Goal: Transaction & Acquisition: Purchase product/service

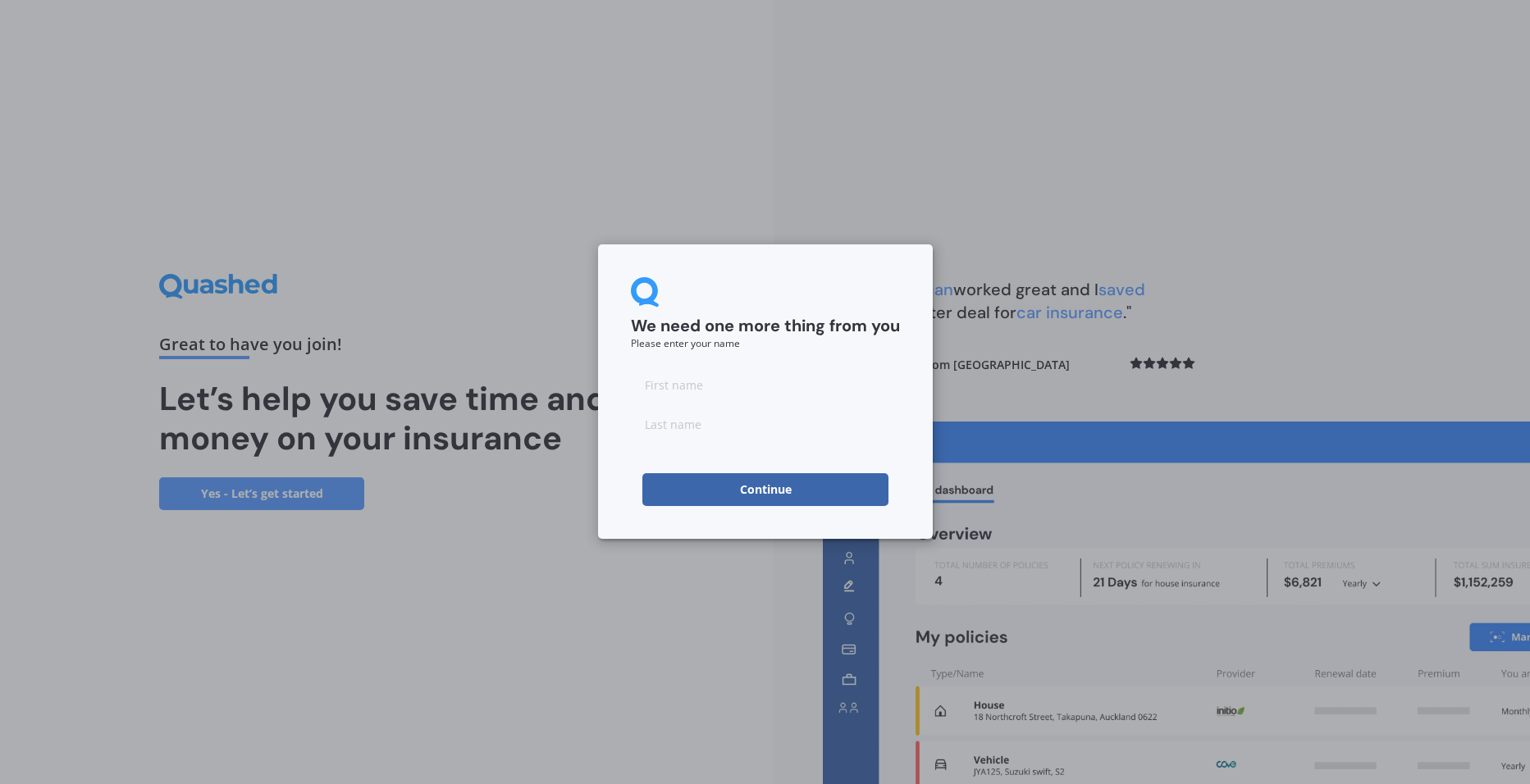
click at [707, 385] on input at bounding box center [765, 385] width 269 height 33
type input "[PERSON_NAME]"
click at [716, 488] on button "Continue" at bounding box center [765, 490] width 246 height 33
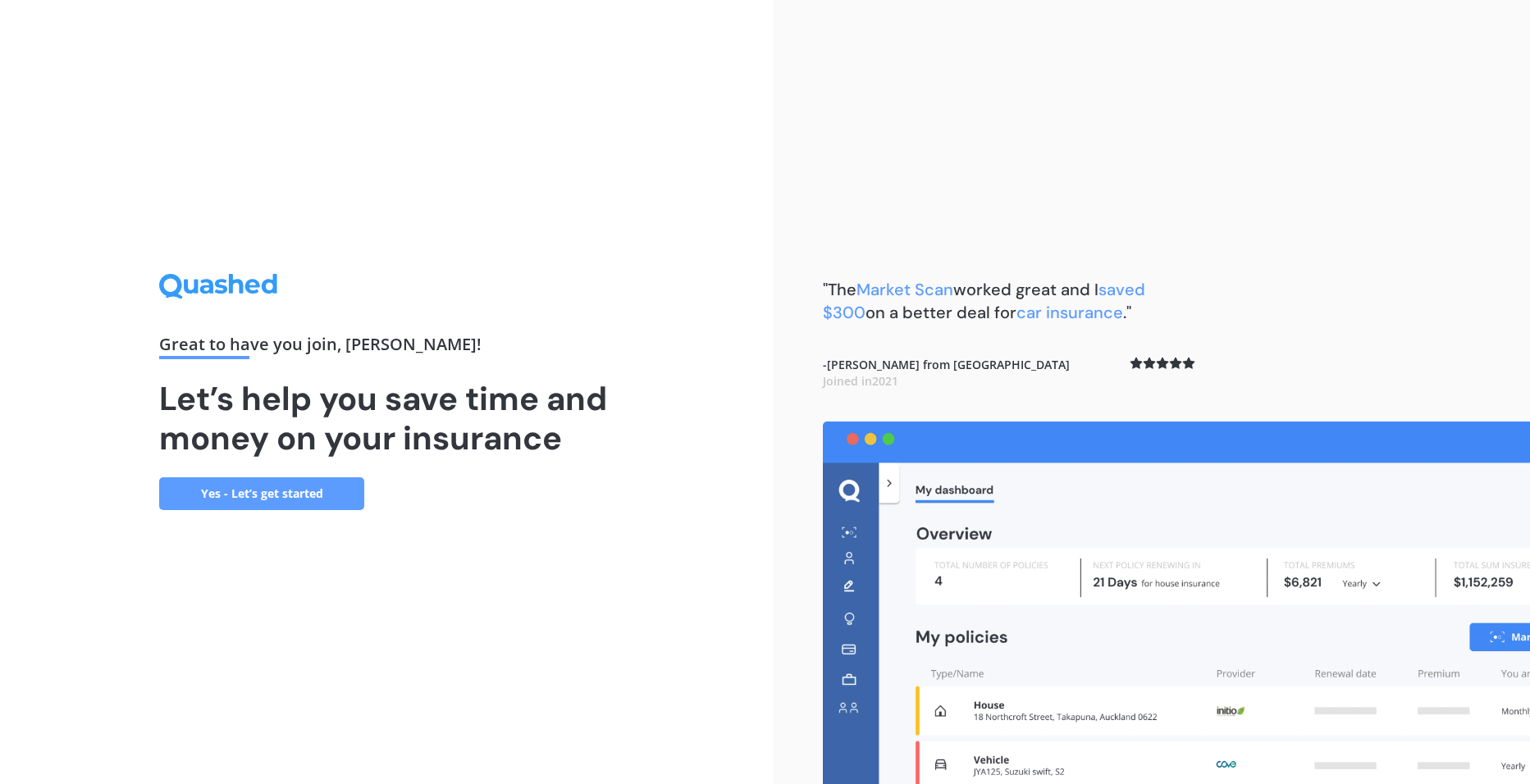
click at [301, 491] on link "Yes - Let’s get started" at bounding box center [261, 494] width 205 height 33
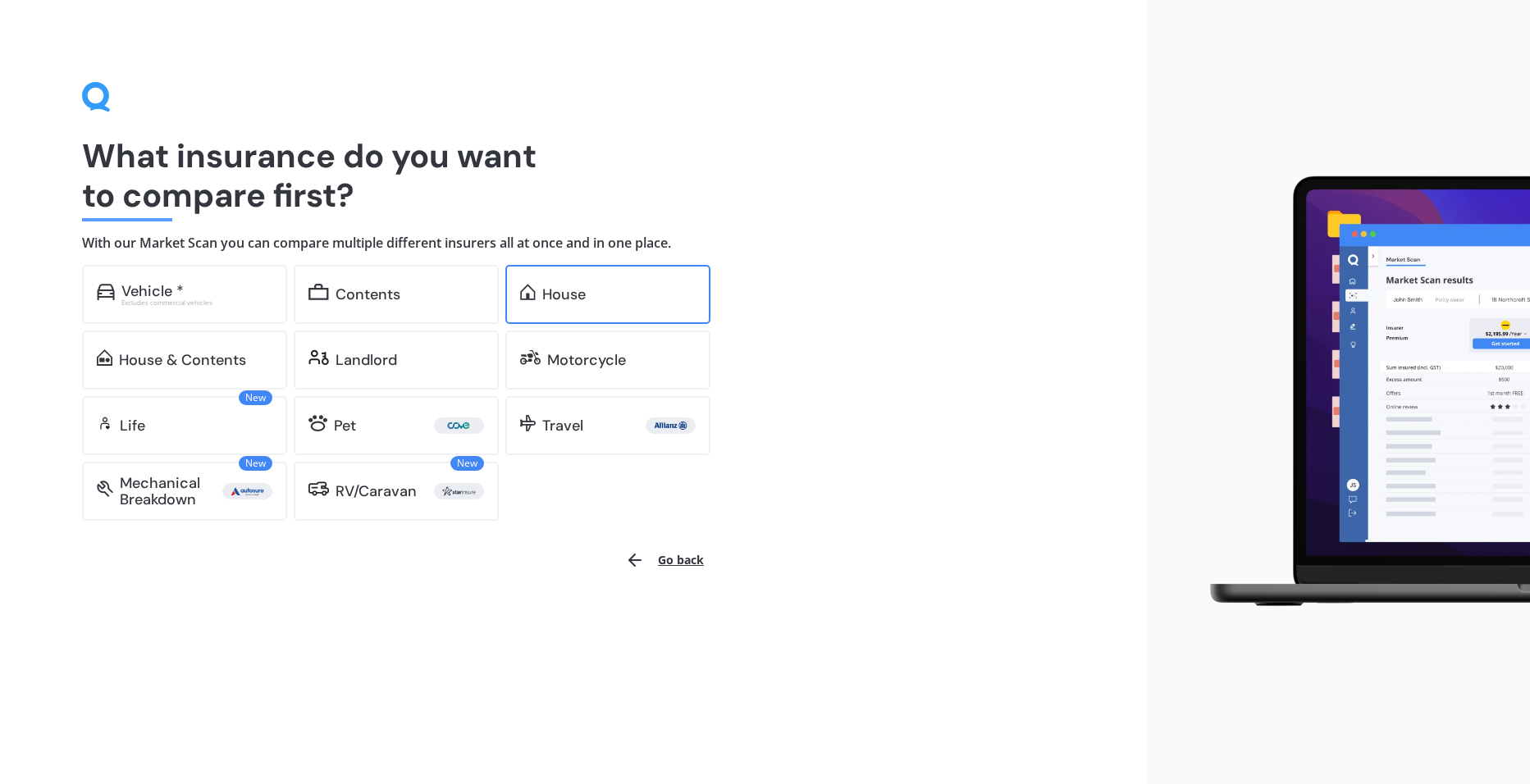
click at [553, 286] on div "House" at bounding box center [564, 294] width 44 height 17
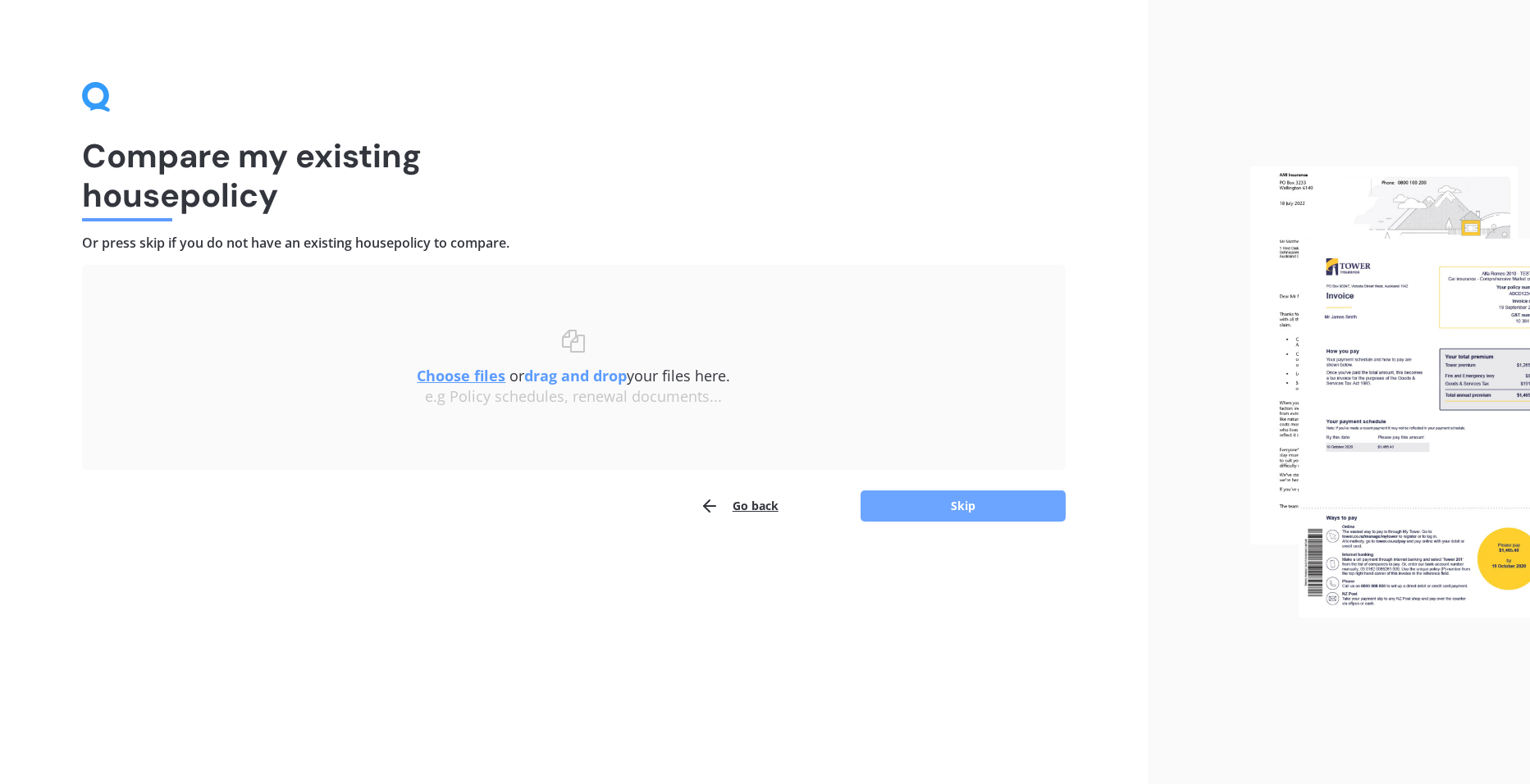
click at [1029, 506] on button "Skip" at bounding box center [963, 506] width 205 height 31
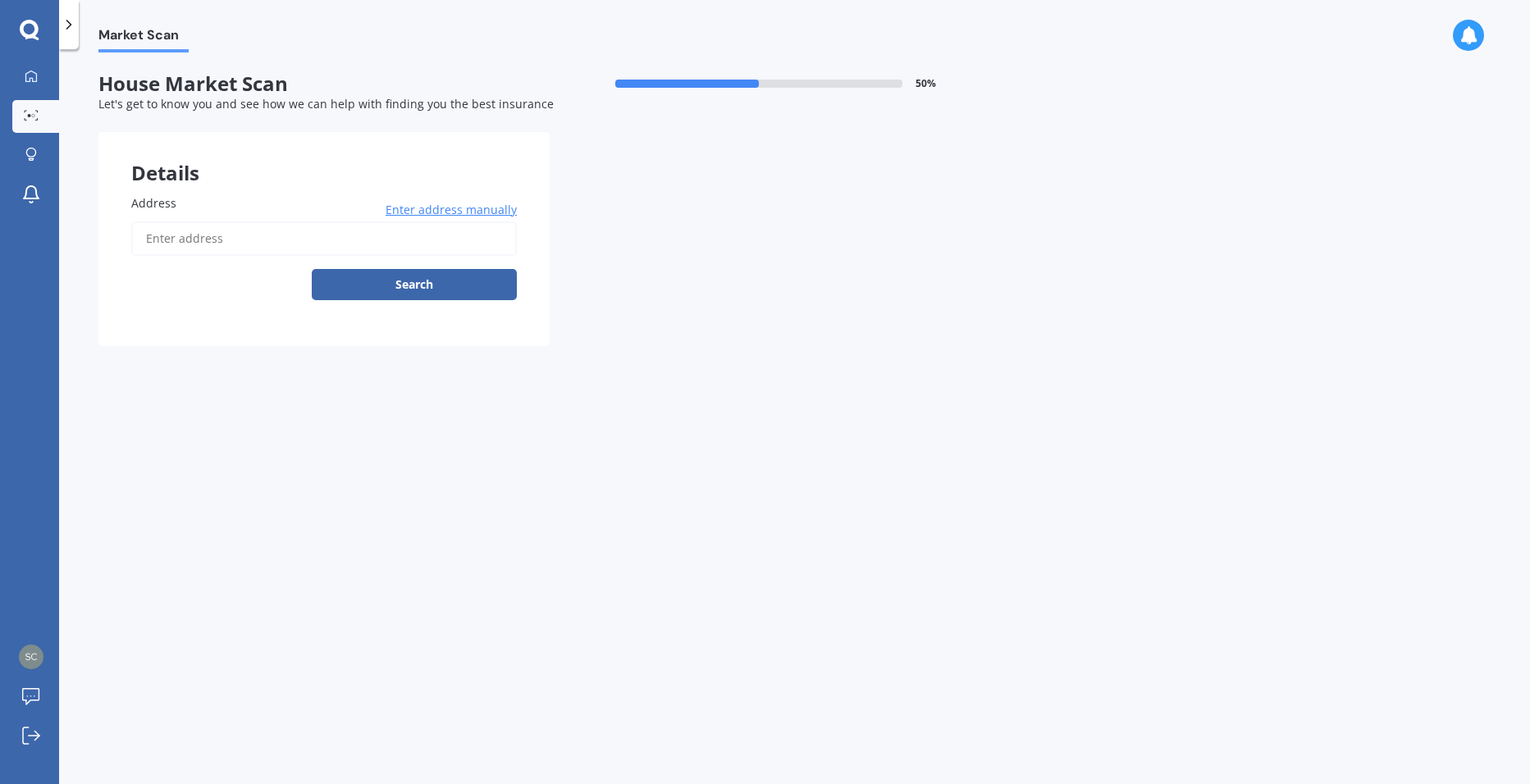
click at [328, 230] on input "Address" at bounding box center [324, 238] width 386 height 34
type input "[STREET_ADDRESS]"
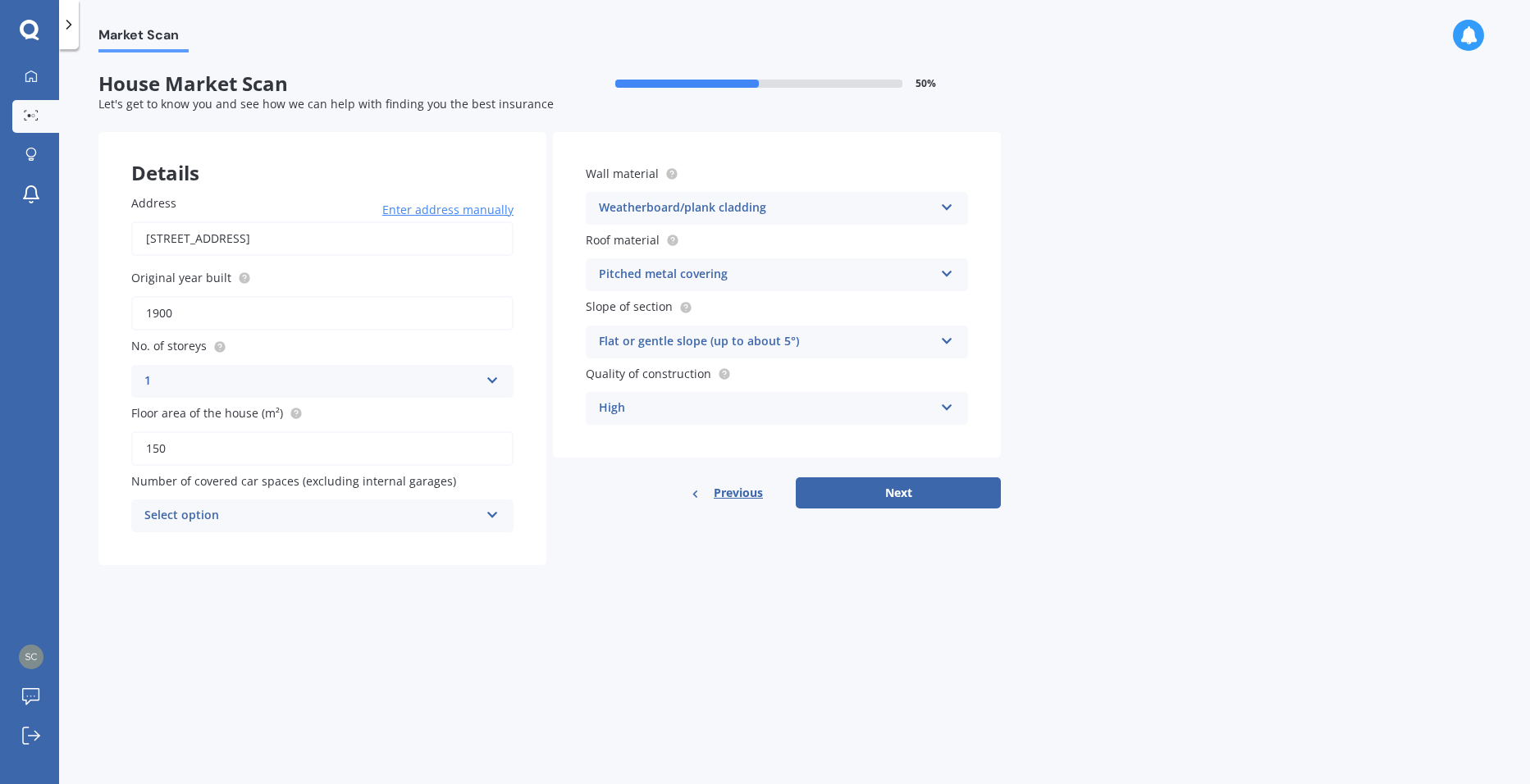
click at [336, 510] on div "Select option" at bounding box center [312, 516] width 335 height 19
click at [336, 510] on div "0" at bounding box center [312, 516] width 335 height 19
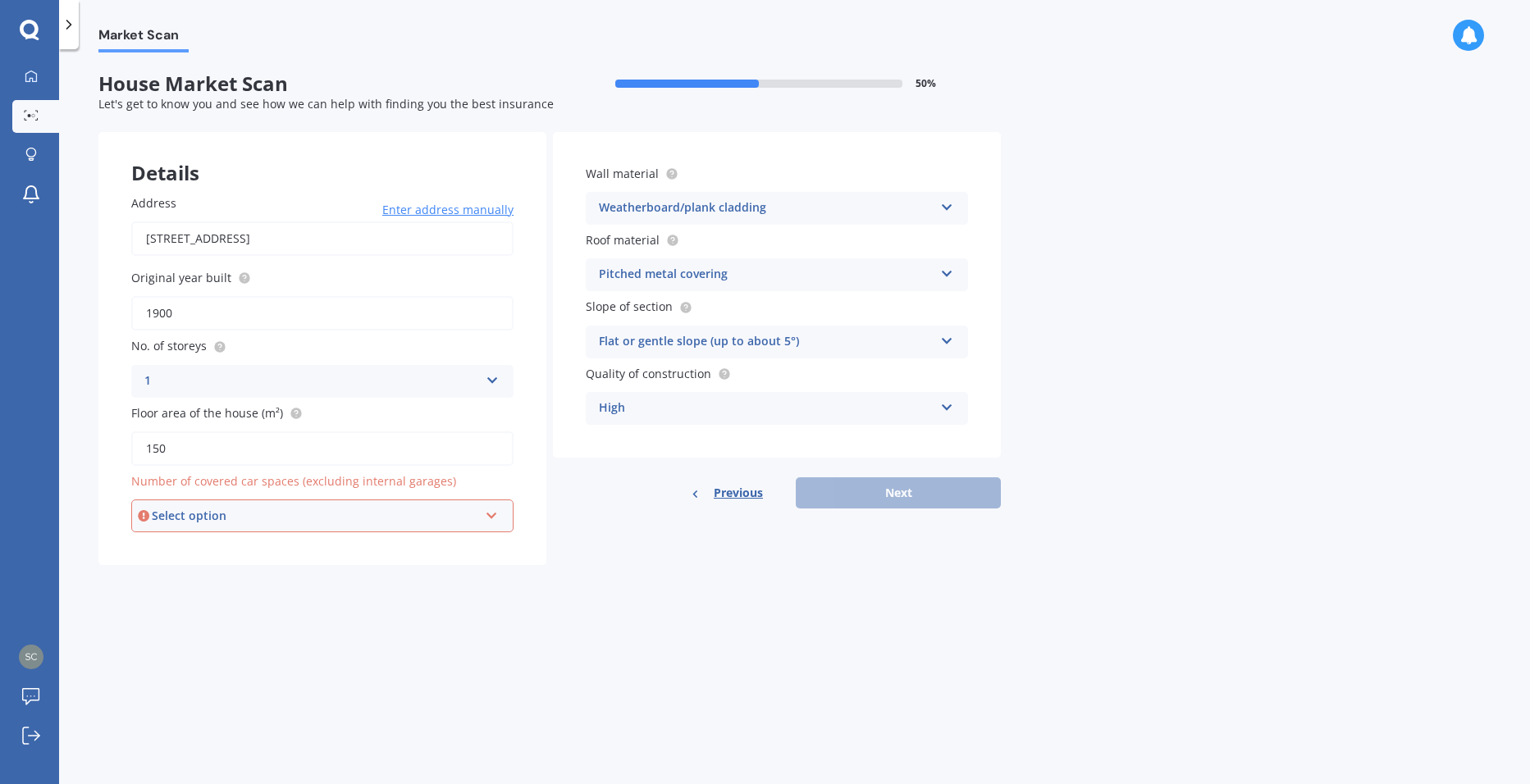
click at [871, 656] on div "Market Scan House Market Scan 50 % Let's get to know you and see how we can hel…" at bounding box center [795, 420] width 1471 height 735
click at [805, 581] on div "Market Scan House Market Scan 50 % Let's get to know you and see how we can hel…" at bounding box center [795, 420] width 1471 height 735
click at [330, 523] on div "Select option" at bounding box center [315, 516] width 326 height 19
click at [226, 546] on div "0" at bounding box center [321, 547] width 379 height 29
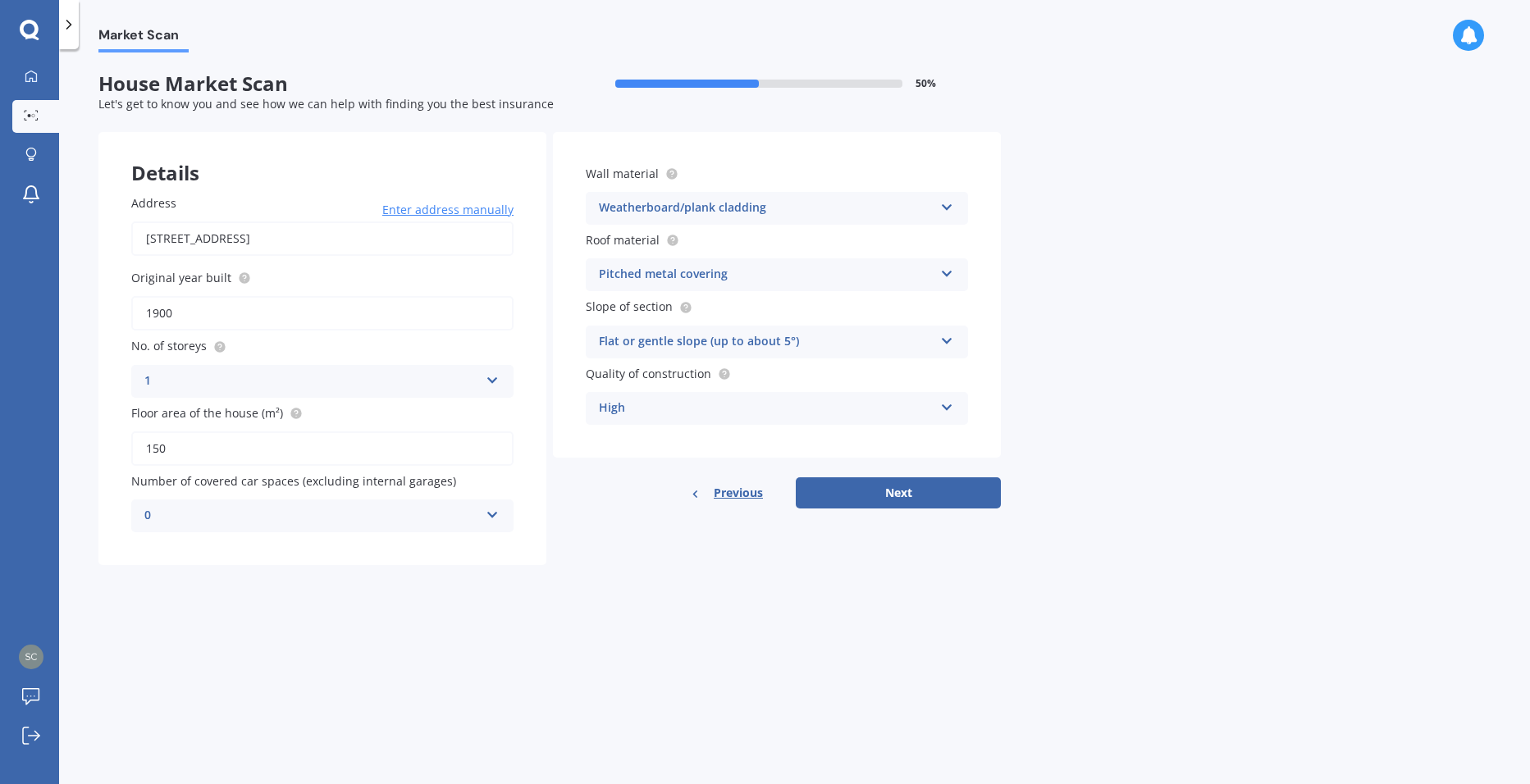
click at [717, 629] on div "Market Scan House Market Scan 50 % Let's get to know you and see how we can hel…" at bounding box center [795, 420] width 1471 height 735
click at [903, 487] on button "Next" at bounding box center [898, 493] width 205 height 31
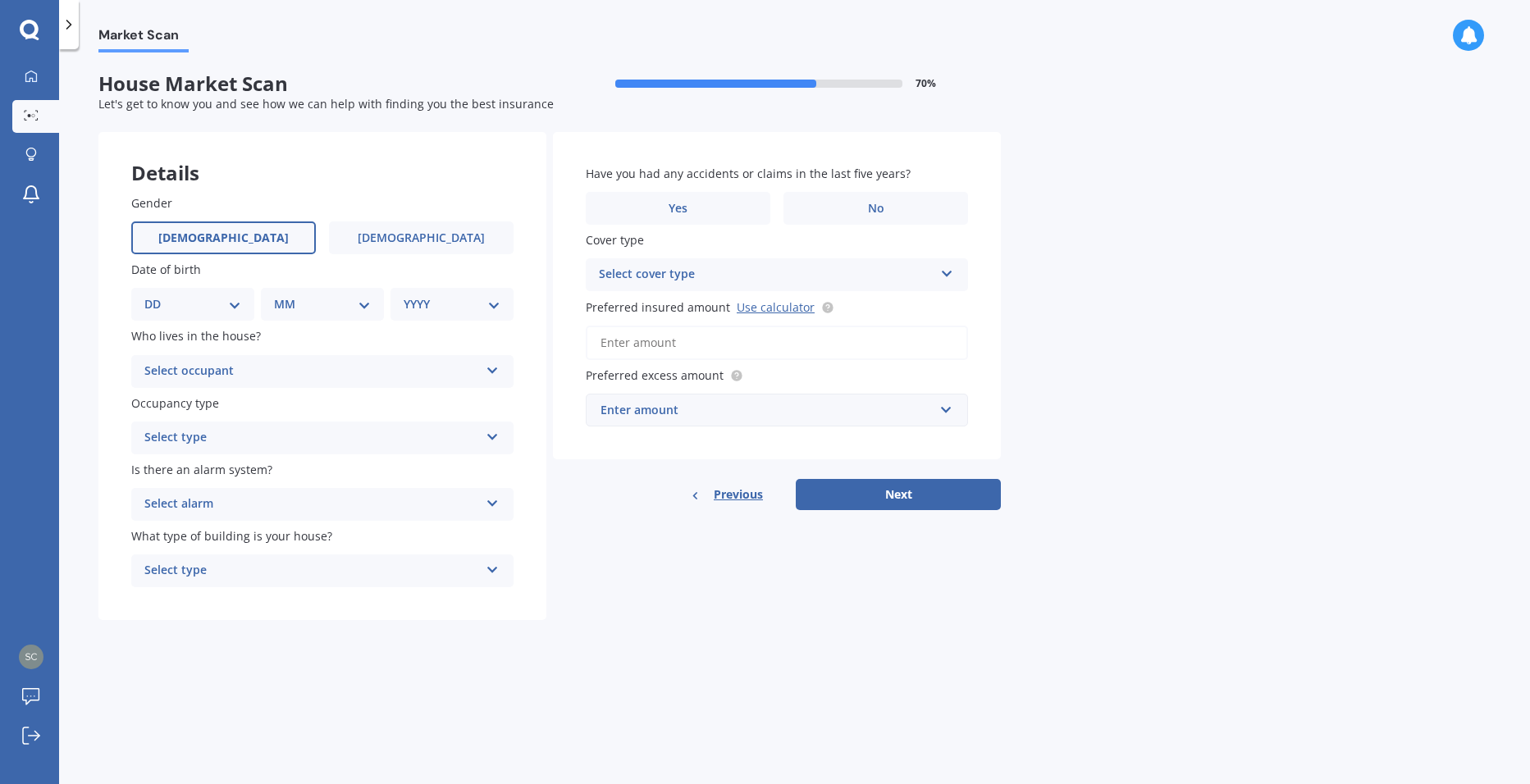
click at [237, 237] on span "[DEMOGRAPHIC_DATA]" at bounding box center [224, 239] width 131 height 14
click at [0, 0] on input "[DEMOGRAPHIC_DATA]" at bounding box center [0, 0] width 0 height 0
click at [233, 313] on select "DD 01 02 03 04 05 06 07 08 09 10 11 12 13 14 15 16 17 18 19 20 21 22 23 24 25 2…" at bounding box center [192, 304] width 96 height 19
select select "20"
click at [158, 295] on select "DD 01 02 03 04 05 06 07 08 09 10 11 12 13 14 15 16 17 18 19 20 21 22 23 24 25 2…" at bounding box center [192, 304] width 96 height 19
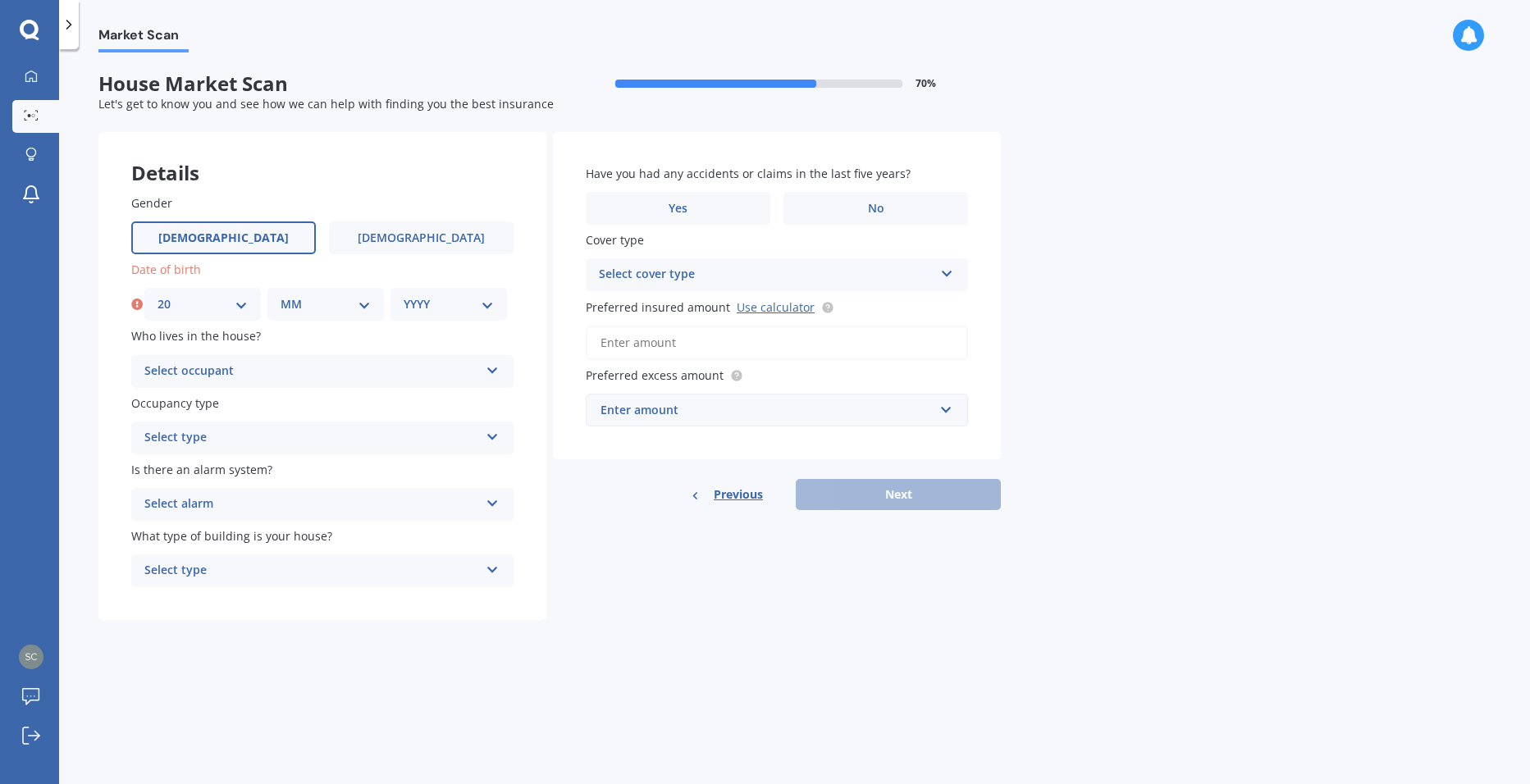
click at [317, 307] on select "MM 01 02 03 04 05 06 07 08 09 10 11 12" at bounding box center [325, 304] width 91 height 19
select select "10"
click at [280, 295] on select "MM 01 02 03 04 05 06 07 08 09 10 11 12" at bounding box center [325, 304] width 91 height 19
click at [460, 311] on select "YYYY 2009 2008 2007 2006 2005 2004 2003 2002 2001 2000 1999 1998 1997 1996 1995…" at bounding box center [448, 304] width 91 height 19
select select "1971"
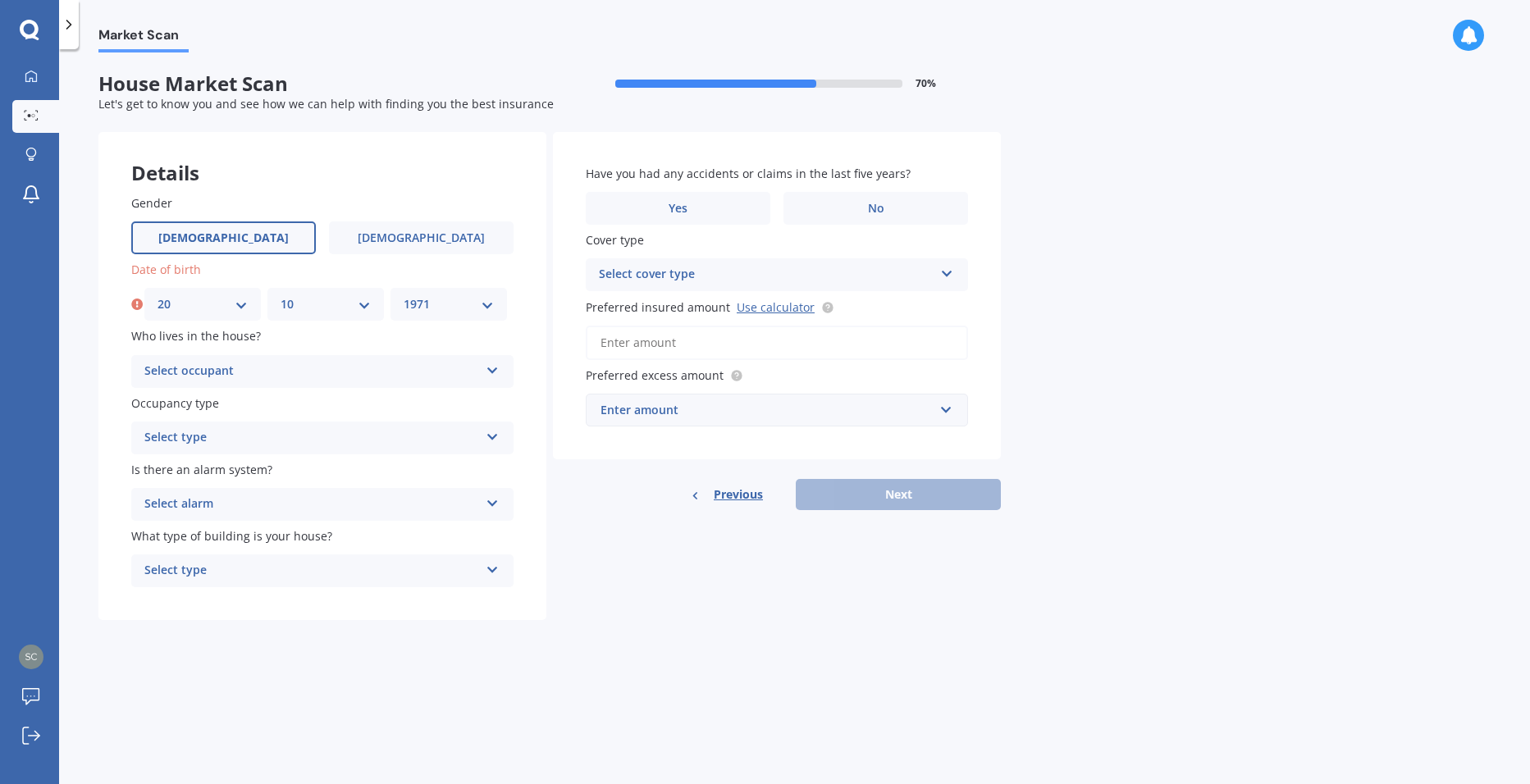
click at [403, 295] on select "YYYY 2009 2008 2007 2006 2005 2004 2003 2002 2001 2000 1999 1998 1997 1996 1995…" at bounding box center [448, 304] width 91 height 19
click at [289, 432] on div "Select type" at bounding box center [312, 438] width 335 height 19
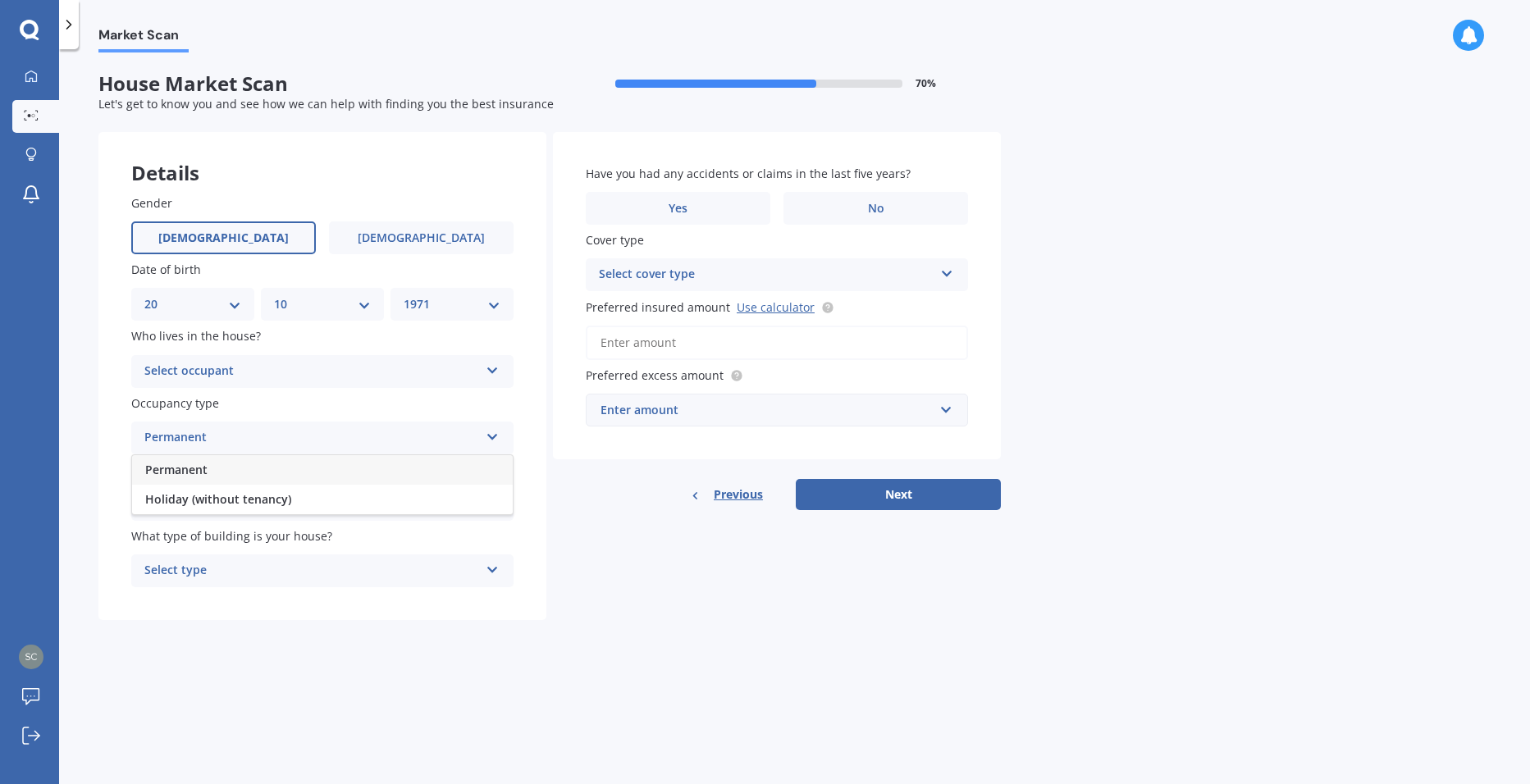
click at [241, 474] on div "Permanent" at bounding box center [322, 470] width 381 height 29
click at [209, 367] on div "Select occupant" at bounding box center [312, 372] width 335 height 19
click at [202, 418] on div "Owner" at bounding box center [322, 403] width 381 height 29
click at [237, 503] on div "Select alarm" at bounding box center [312, 504] width 335 height 19
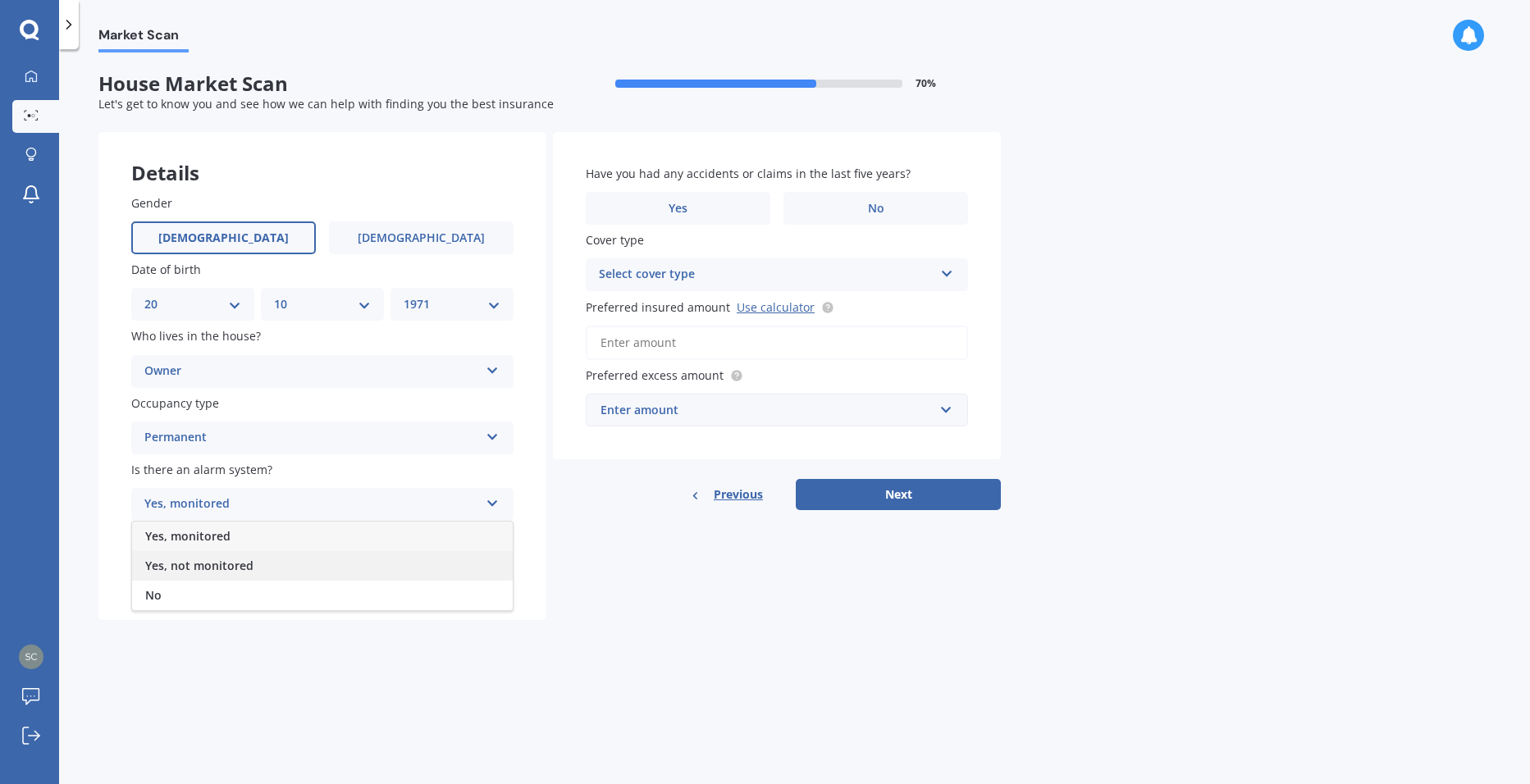
click at [213, 561] on span "Yes, not monitored" at bounding box center [199, 566] width 108 height 16
click at [210, 570] on div "Select type" at bounding box center [312, 571] width 335 height 19
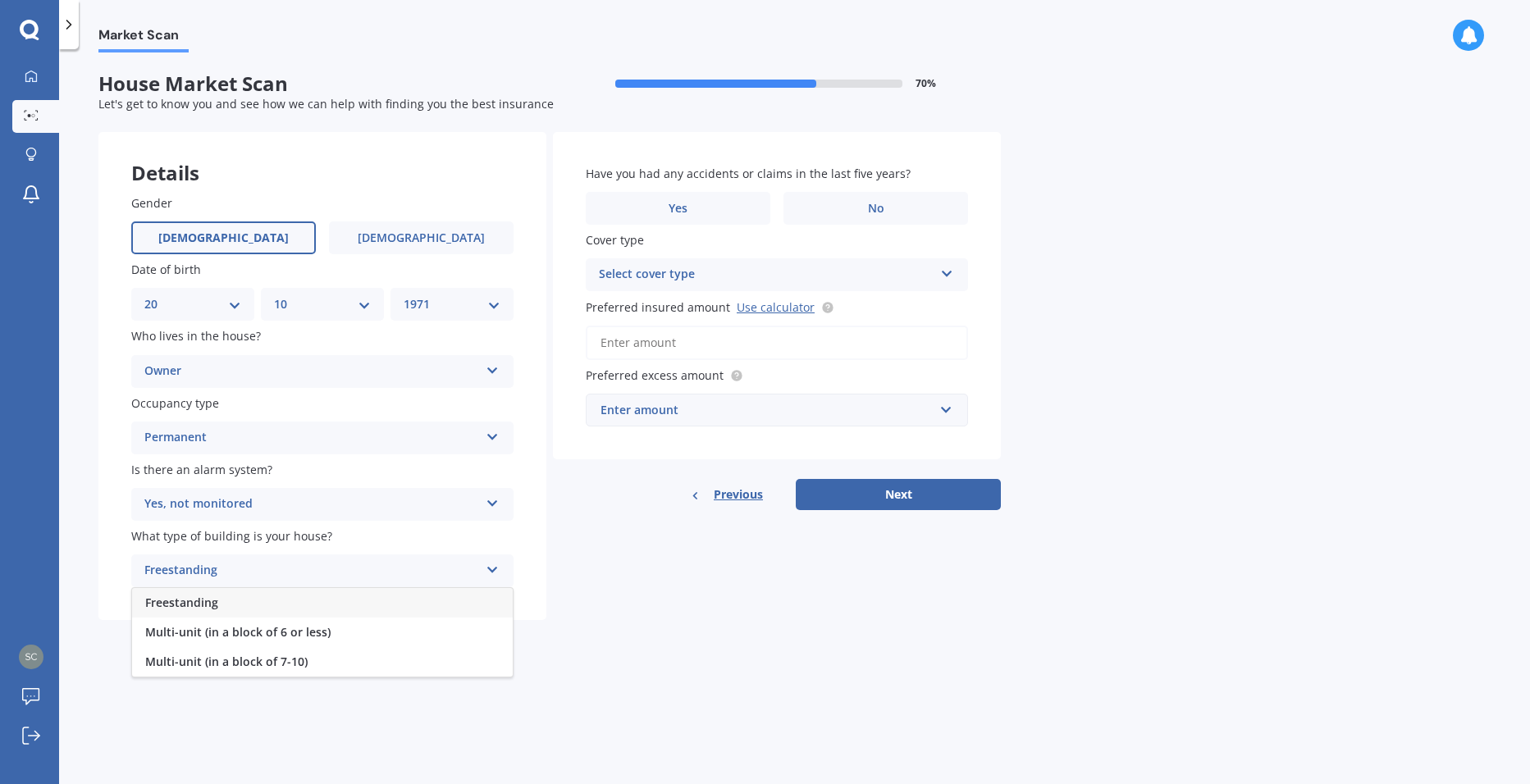
drag, startPoint x: 216, startPoint y: 596, endPoint x: 422, endPoint y: 619, distance: 207.3
click at [216, 597] on span "Freestanding" at bounding box center [181, 603] width 73 height 16
click at [874, 676] on div "Market Scan House Market Scan 70 % Let's get to know you and see how we can hel…" at bounding box center [795, 420] width 1471 height 735
click at [878, 213] on span "No" at bounding box center [876, 208] width 17 height 14
click at [0, 0] on input "No" at bounding box center [0, 0] width 0 height 0
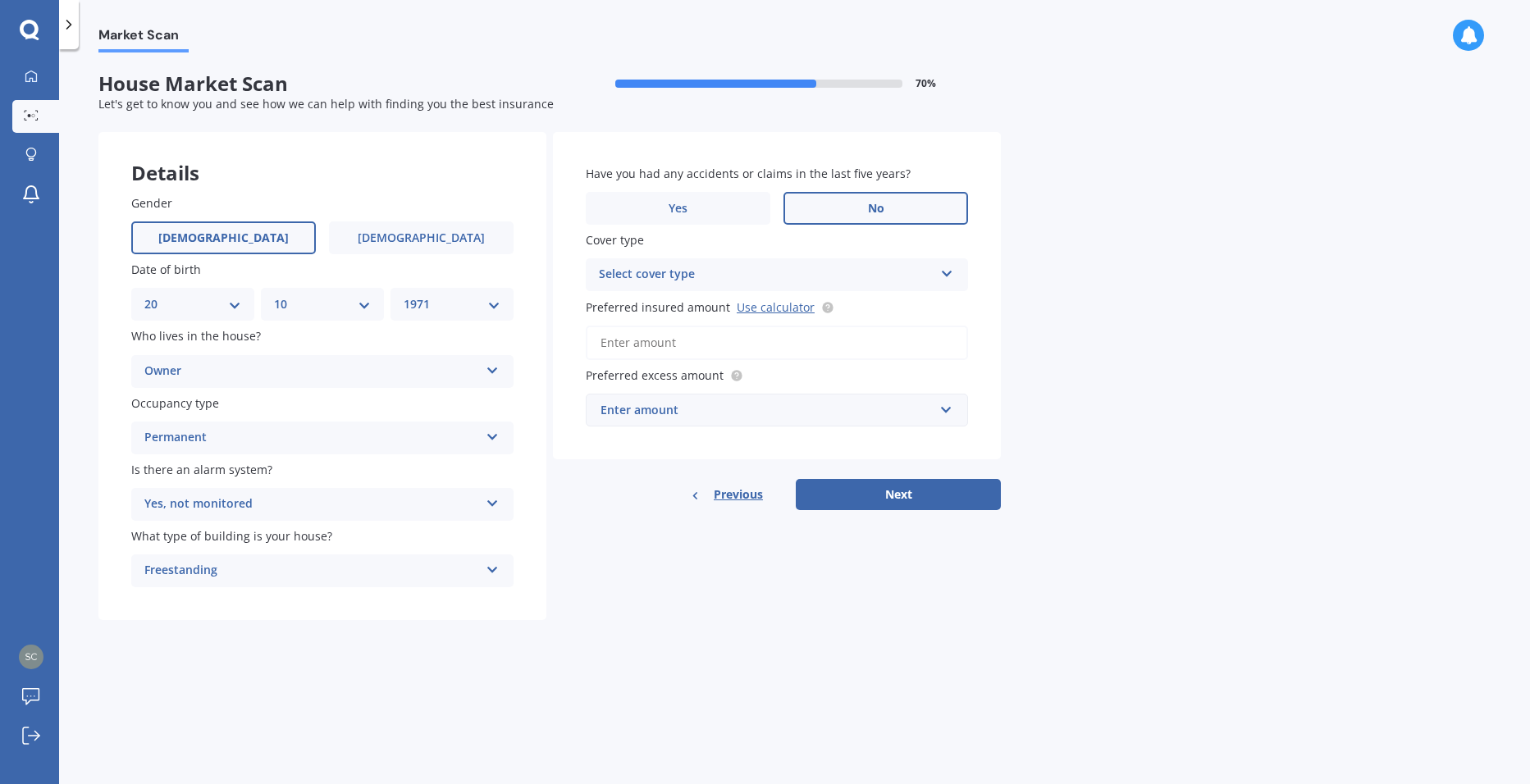
click at [736, 273] on div "Select cover type" at bounding box center [766, 275] width 335 height 19
click at [625, 310] on span "High" at bounding box center [613, 307] width 26 height 16
click at [615, 347] on input "Preferred insured amount Use calculator" at bounding box center [776, 342] width 383 height 34
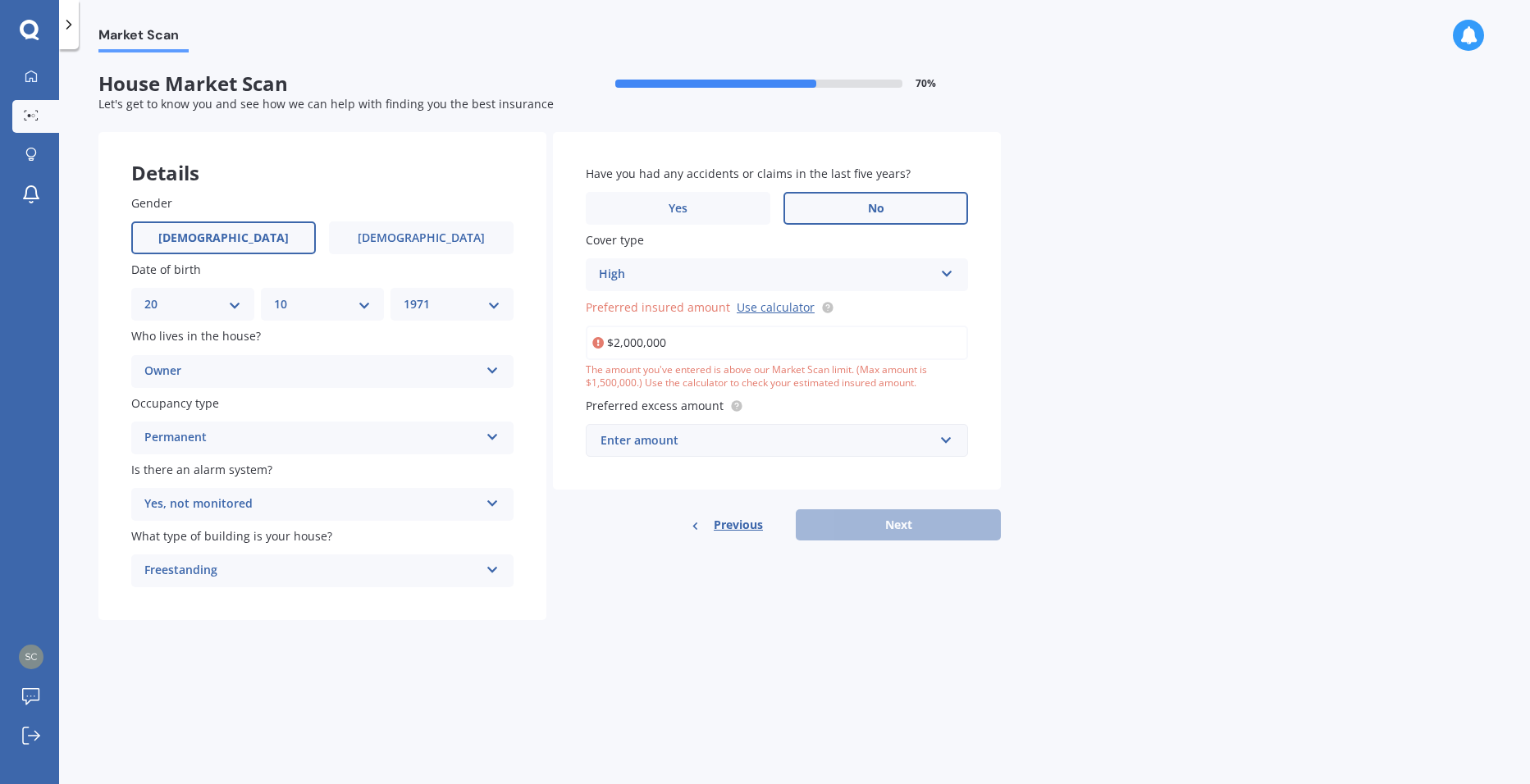
drag, startPoint x: 599, startPoint y: 603, endPoint x: 622, endPoint y: 590, distance: 26.4
click at [622, 590] on div "Details Gender [DEMOGRAPHIC_DATA] [DEMOGRAPHIC_DATA] Date of birth DD 01 02 03 …" at bounding box center [549, 377] width 903 height 489
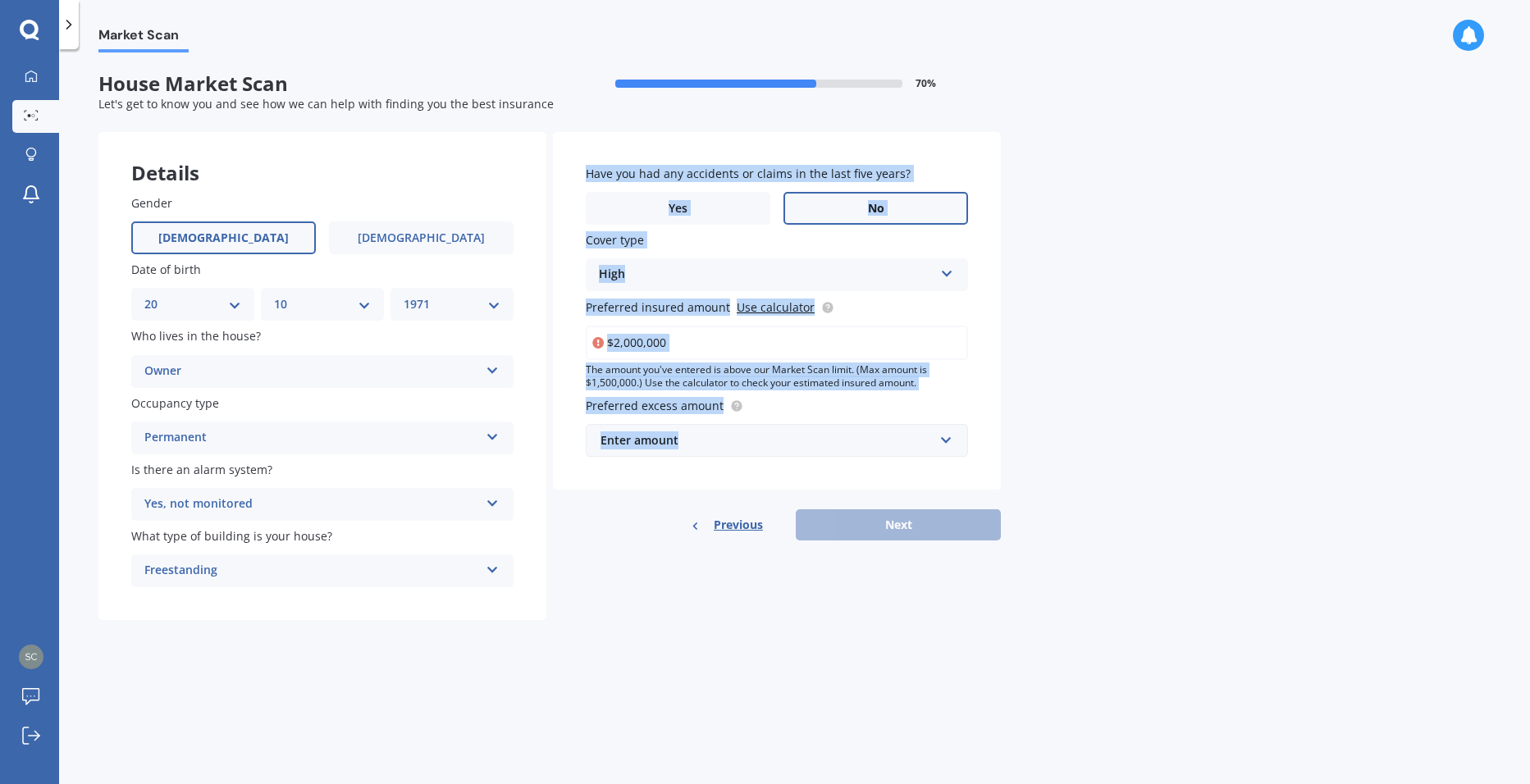
drag, startPoint x: 622, startPoint y: 590, endPoint x: 669, endPoint y: 445, distance: 152.4
click at [669, 445] on div "Enter amount" at bounding box center [767, 440] width 333 height 19
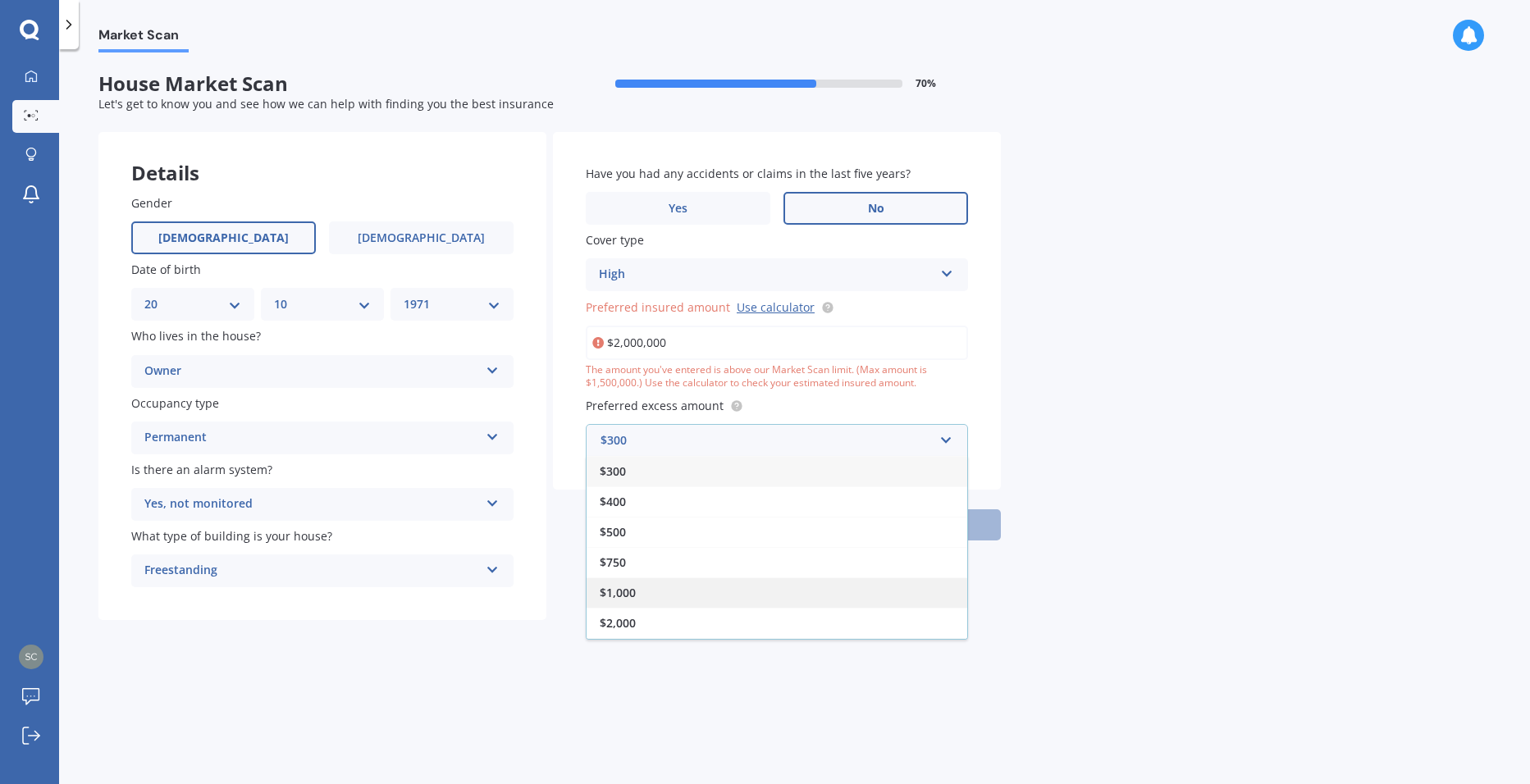
click at [632, 582] on div "$1,000" at bounding box center [776, 592] width 381 height 30
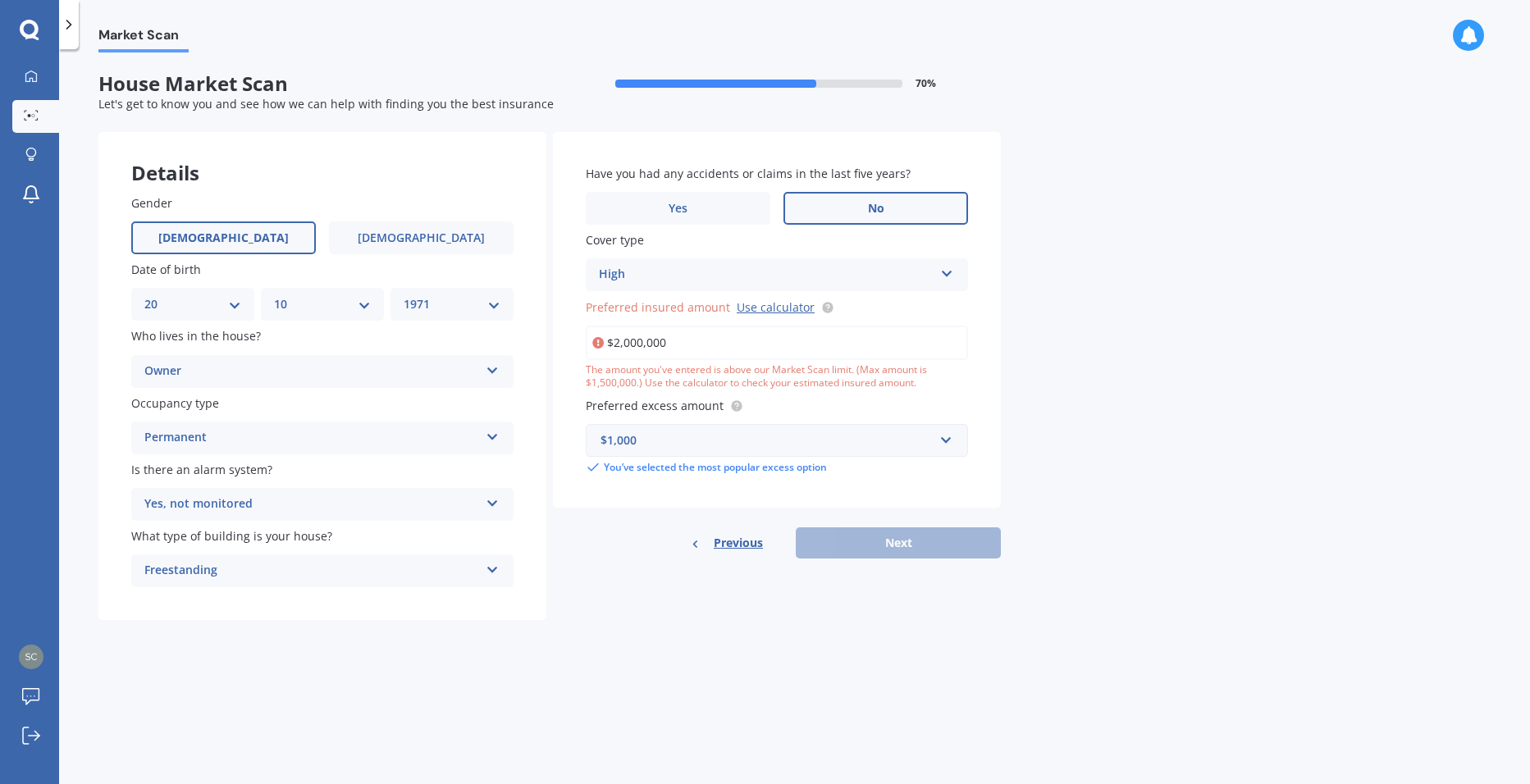
drag, startPoint x: 763, startPoint y: 673, endPoint x: 728, endPoint y: 390, distance: 285.2
click at [763, 672] on div "Market Scan House Market Scan 70 % Let's get to know you and see how we can hel…" at bounding box center [795, 420] width 1471 height 735
click at [638, 346] on input "$2,000,000" at bounding box center [776, 342] width 383 height 34
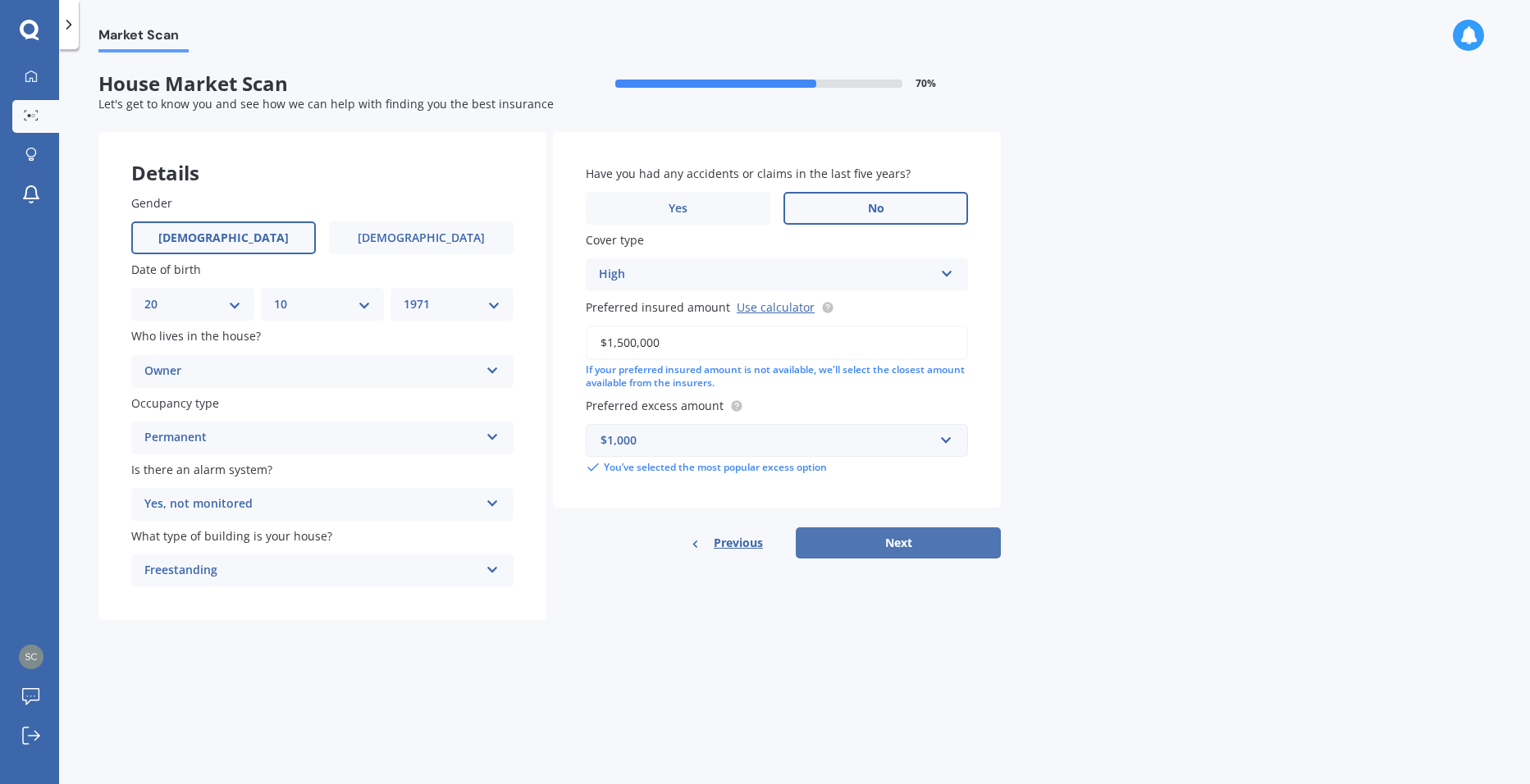
type input "$1,500,000"
click at [878, 543] on button "Next" at bounding box center [898, 543] width 205 height 31
select select "20"
select select "10"
select select "1971"
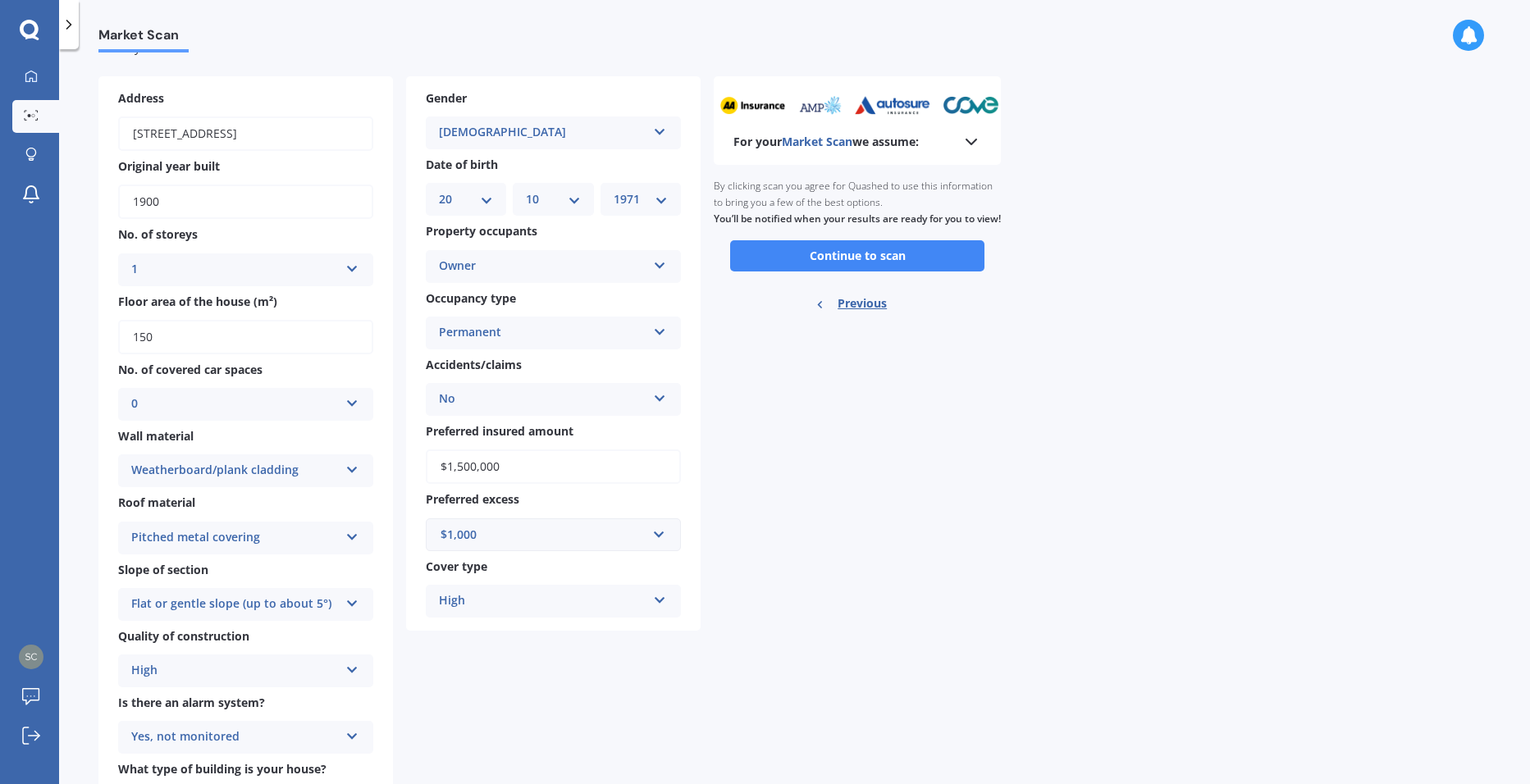
scroll to position [148, 0]
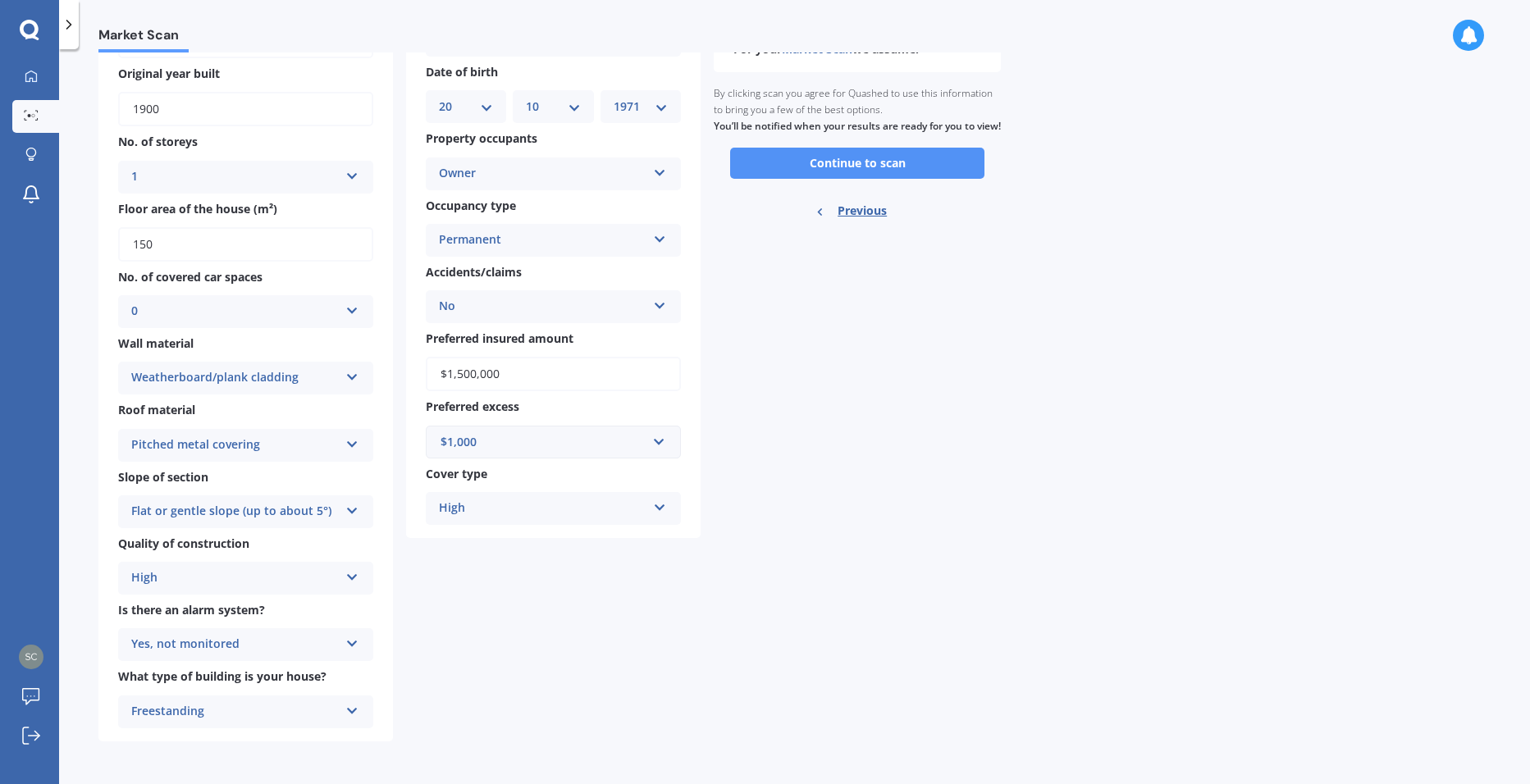
click at [872, 179] on button "Continue to scan" at bounding box center [857, 164] width 254 height 31
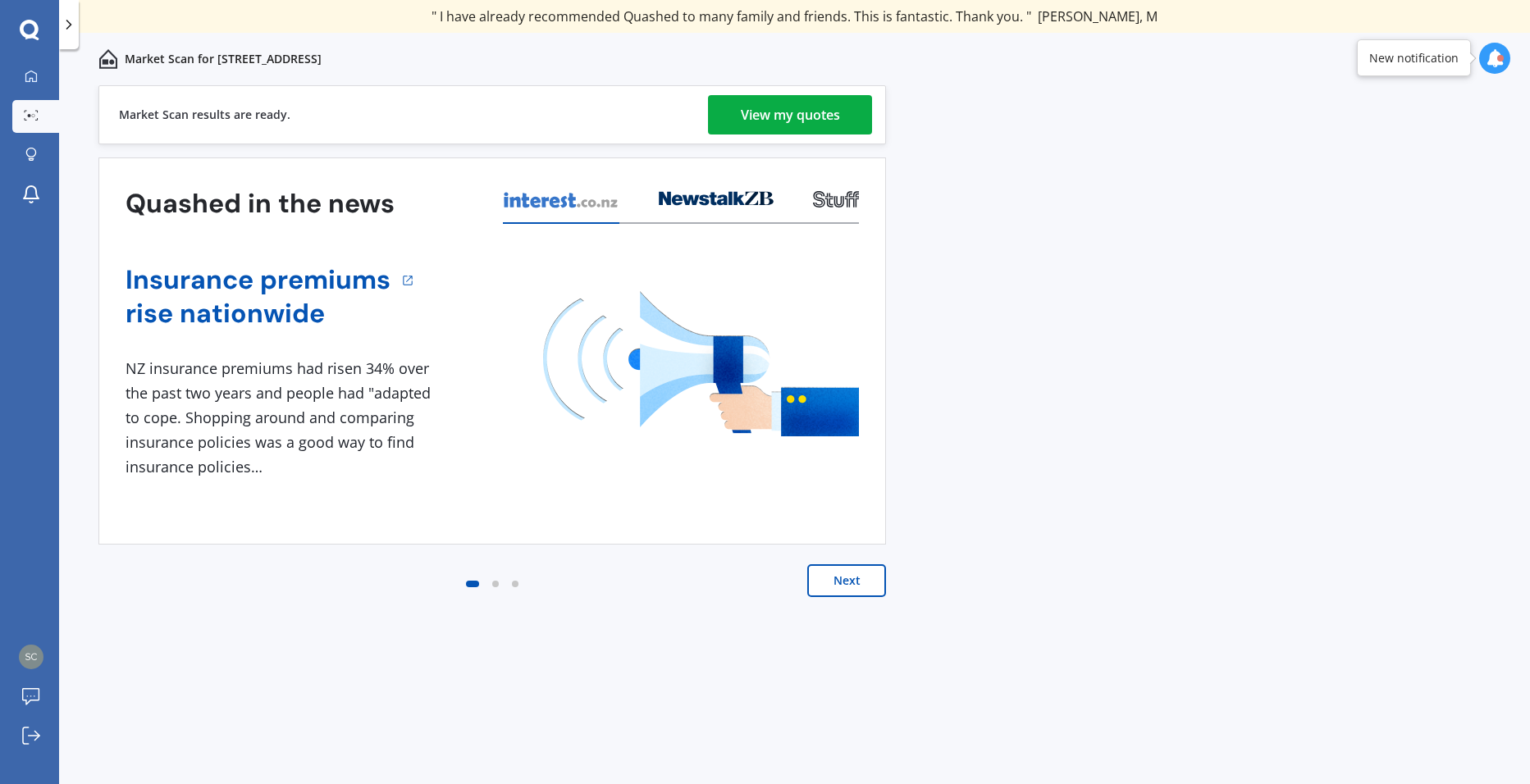
click at [837, 122] on div "View my quotes" at bounding box center [791, 115] width 99 height 39
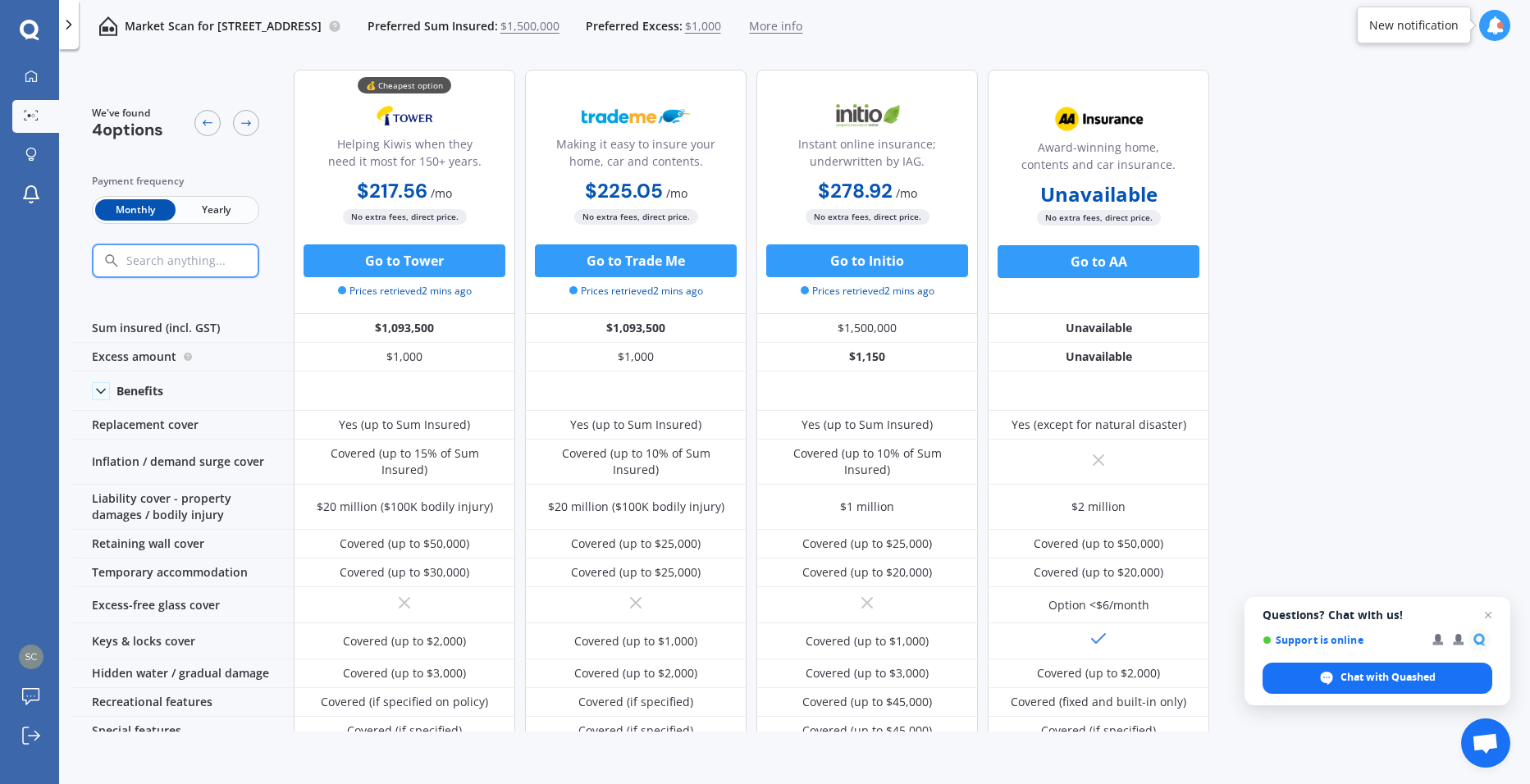
click at [210, 212] on span "Yearly" at bounding box center [215, 210] width 81 height 21
click at [1315, 247] on div "We've found 4 options Payment frequency Monthly Yearly 💰 Cheapest option Helpin…" at bounding box center [801, 393] width 1458 height 675
click at [1317, 346] on div "We've found 4 options Payment frequency Monthly Yearly 💰 Cheapest option Helpin…" at bounding box center [801, 393] width 1458 height 675
click at [251, 124] on icon at bounding box center [245, 123] width 13 height 13
click at [210, 127] on icon at bounding box center [206, 123] width 13 height 13
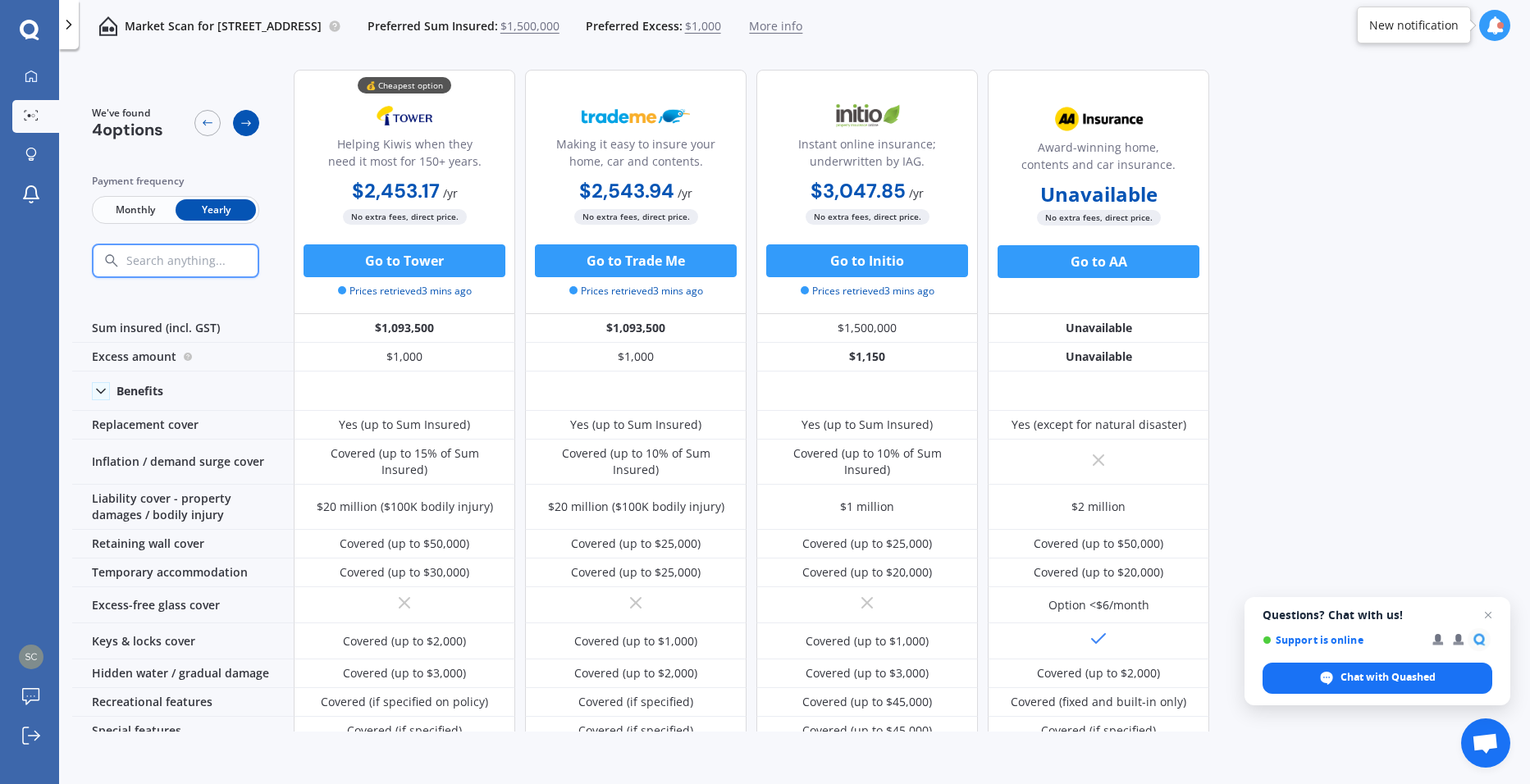
click at [244, 117] on icon at bounding box center [245, 123] width 13 height 13
